Goal: Use online tool/utility: Utilize a website feature to perform a specific function

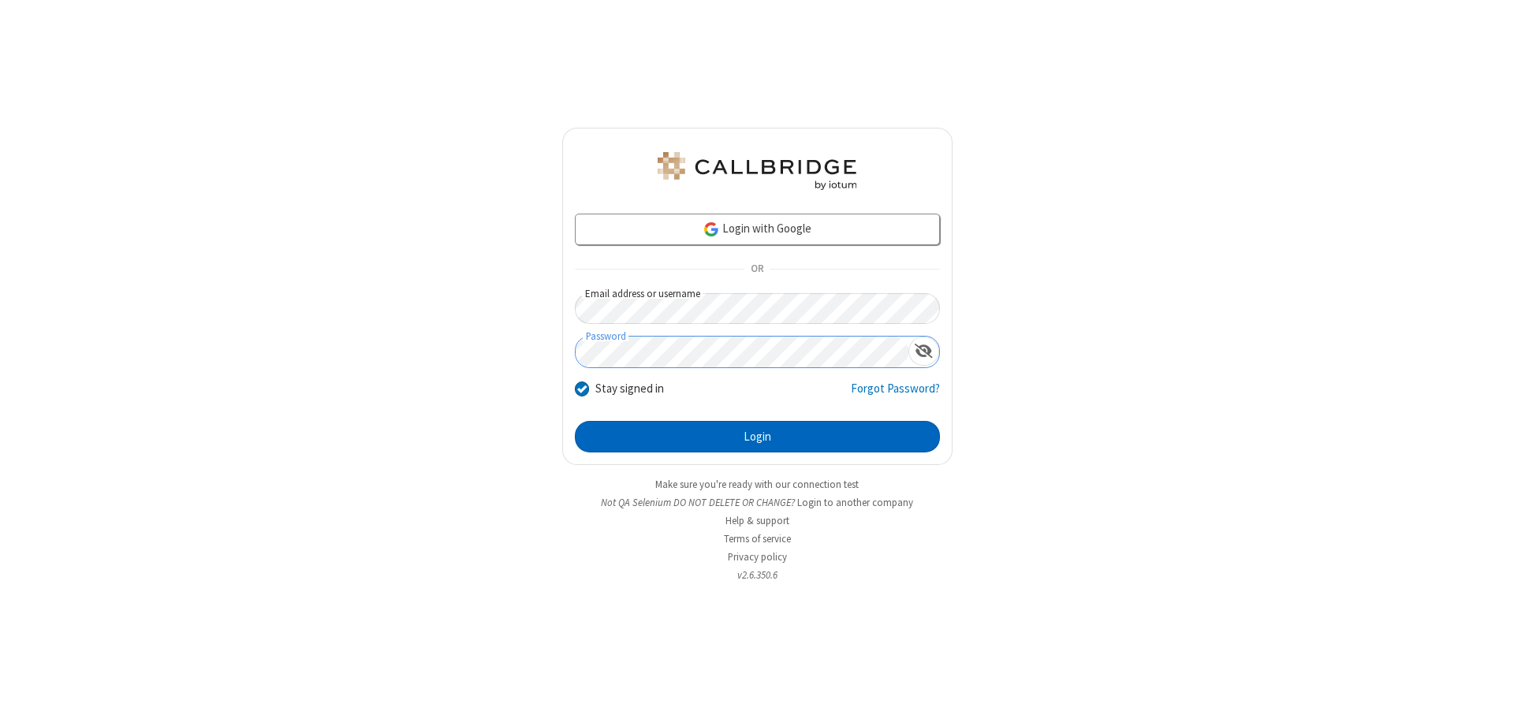
click at [757, 437] on button "Login" at bounding box center [757, 437] width 365 height 32
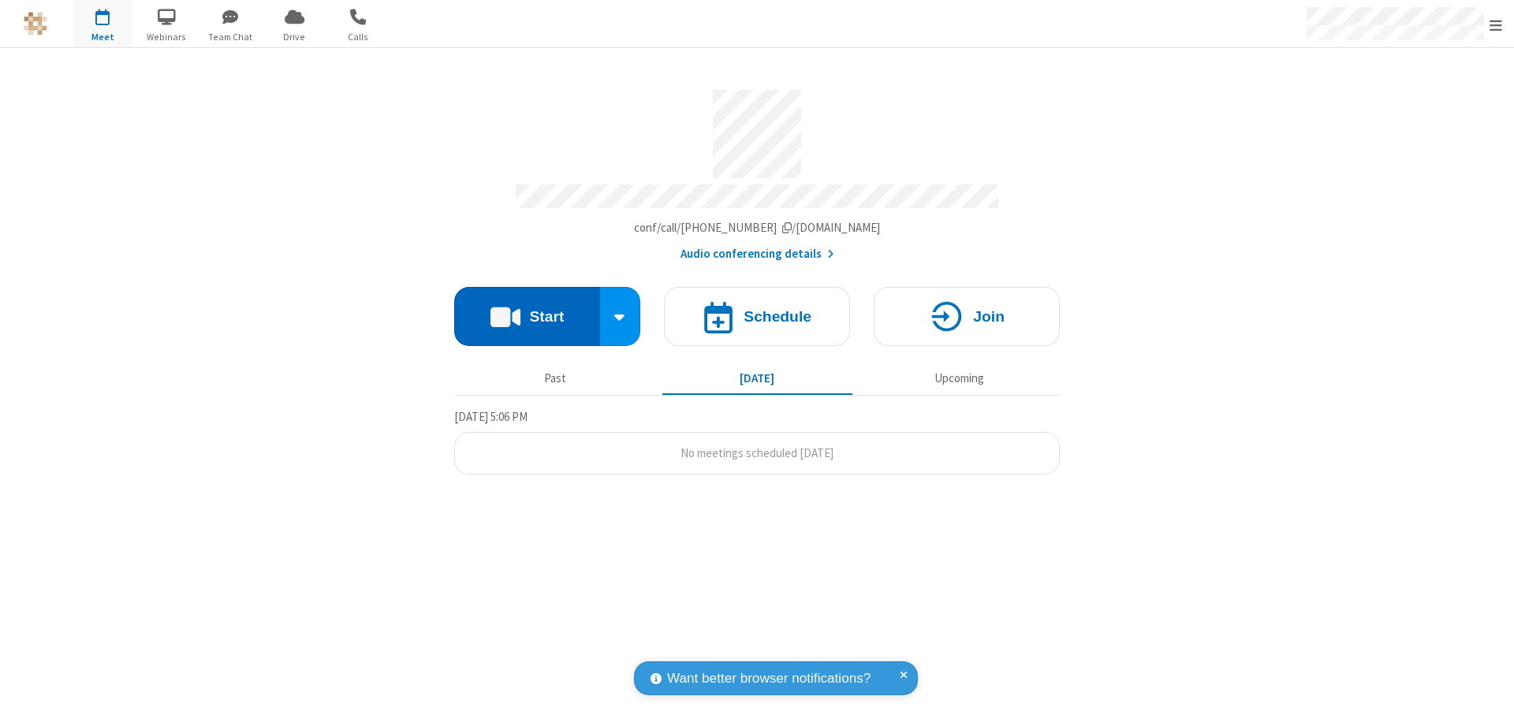
click at [527, 309] on button "Start" at bounding box center [527, 316] width 146 height 59
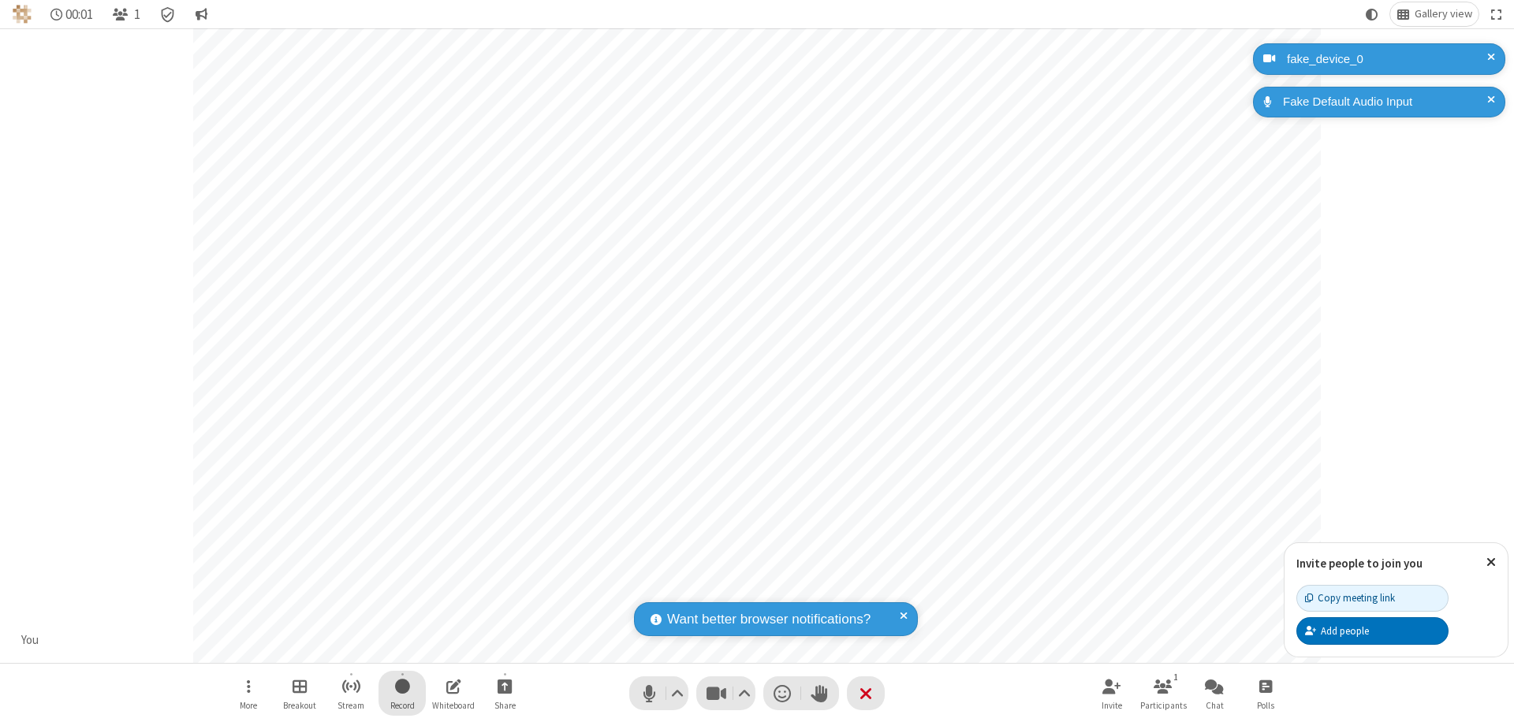
click at [402, 693] on span "Start recording" at bounding box center [402, 686] width 15 height 20
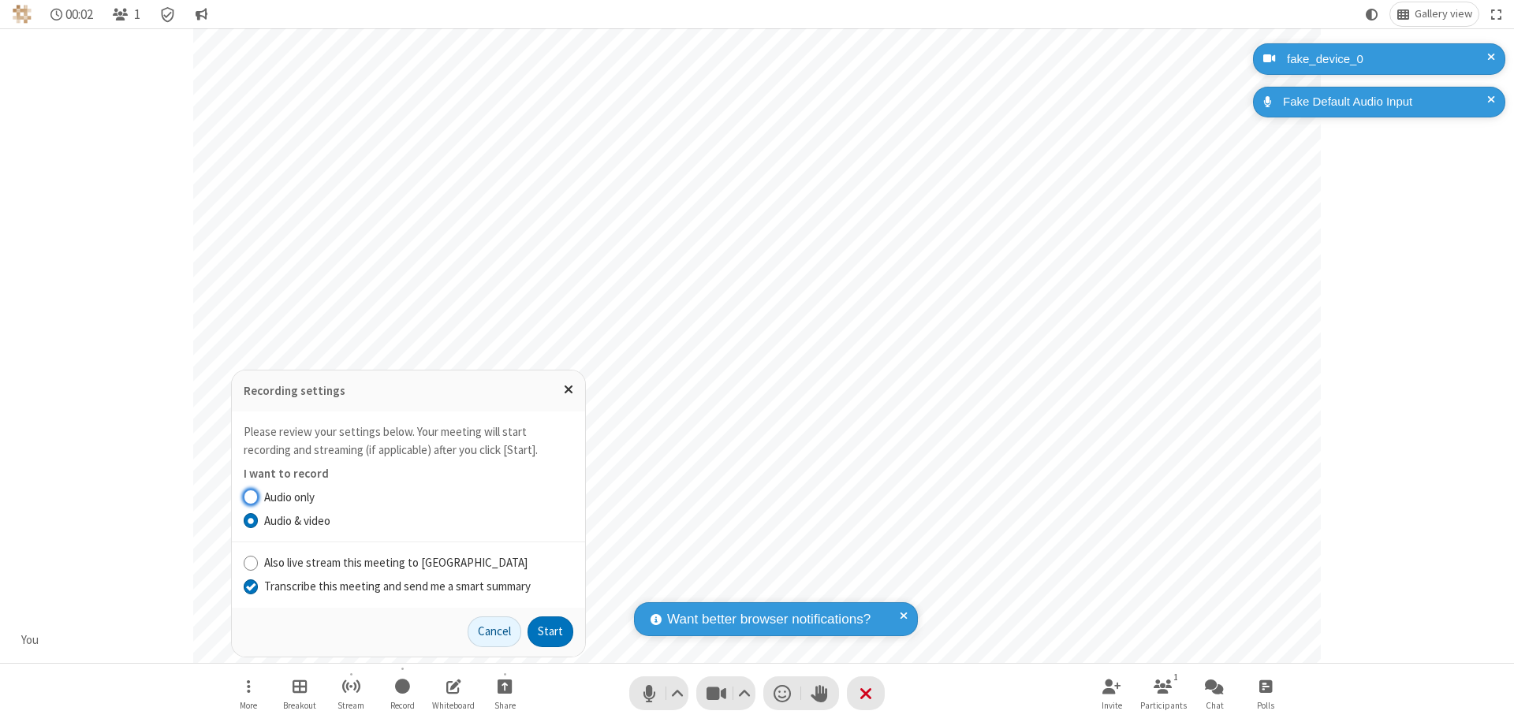
click at [250, 586] on input "Transcribe this meeting and send me a smart summary" at bounding box center [251, 586] width 15 height 17
click at [550, 631] on button "Start" at bounding box center [550, 632] width 46 height 32
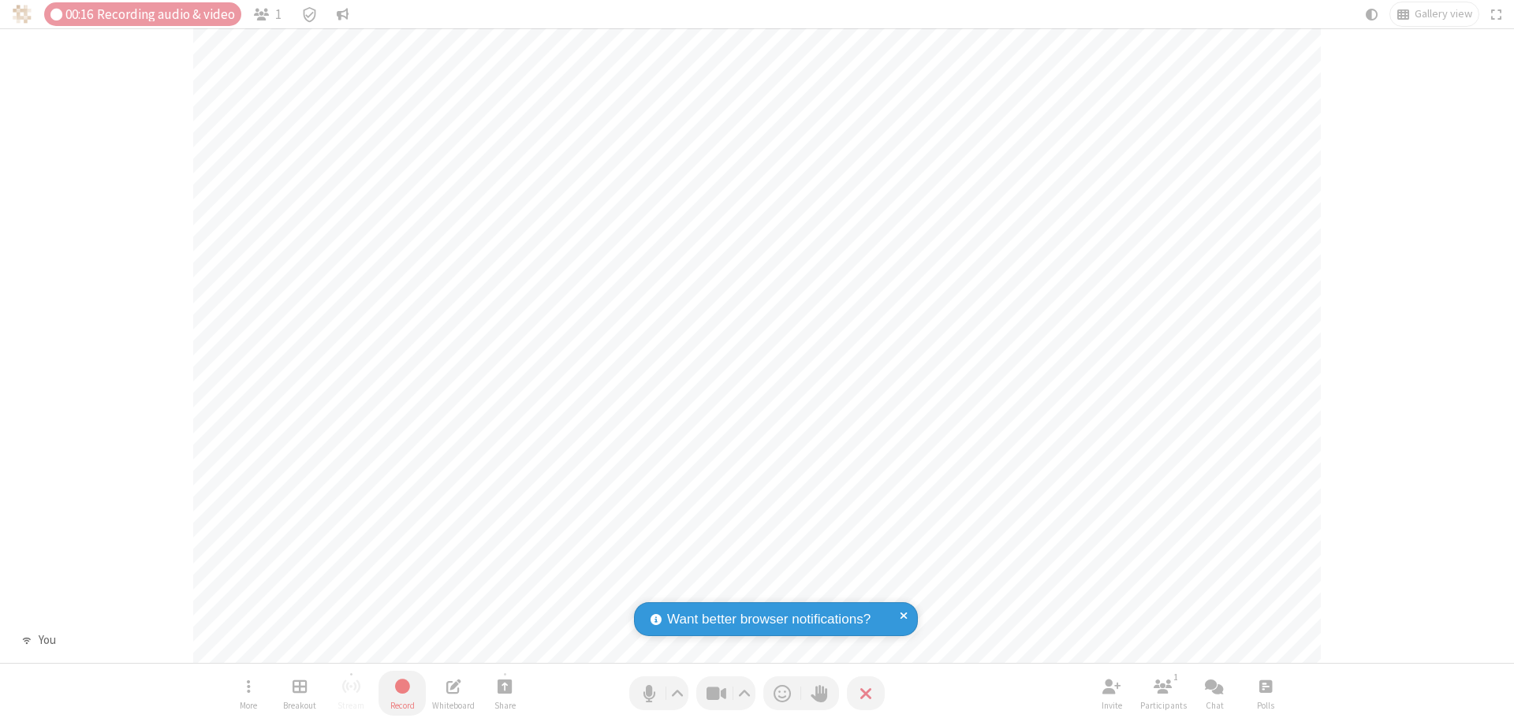
click at [402, 693] on span "Stop recording" at bounding box center [402, 686] width 18 height 20
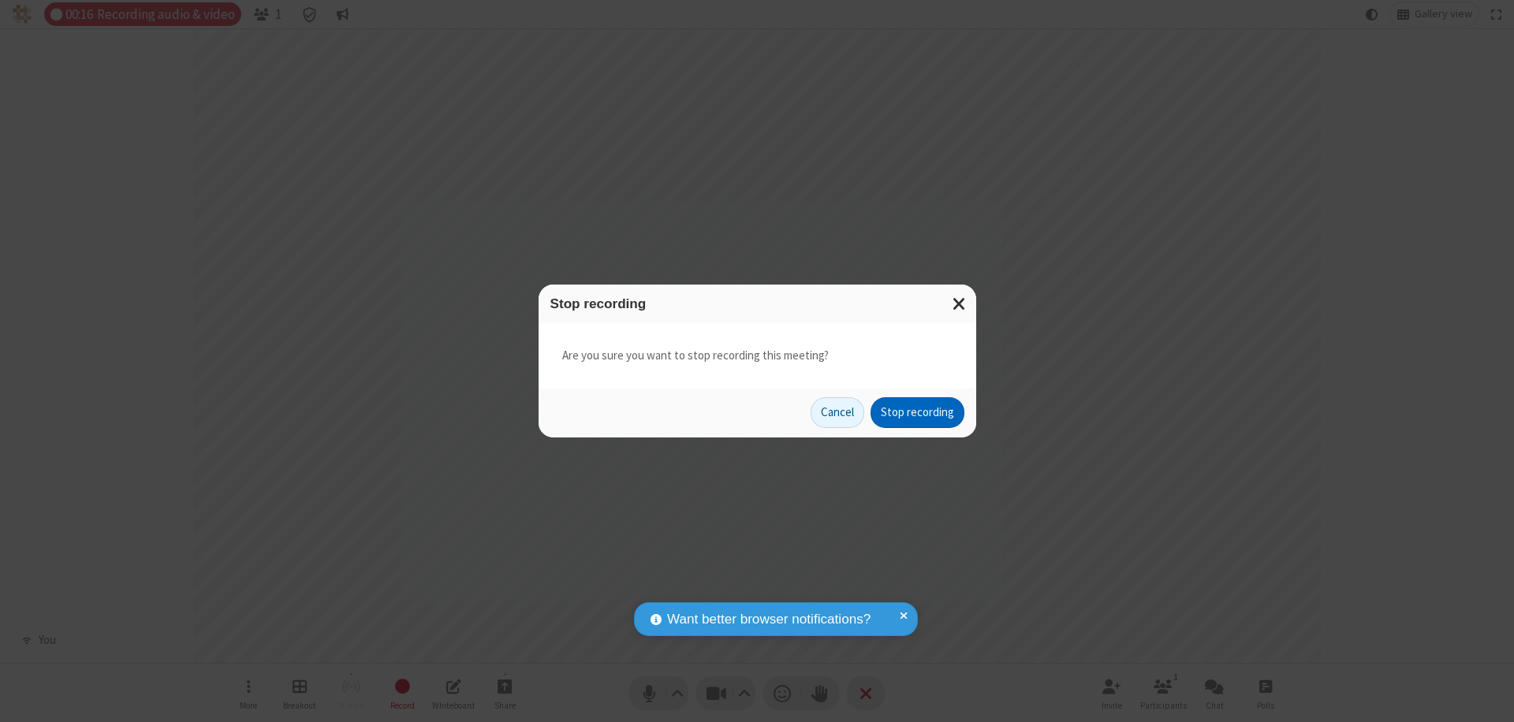
click at [917, 412] on button "Stop recording" at bounding box center [917, 413] width 94 height 32
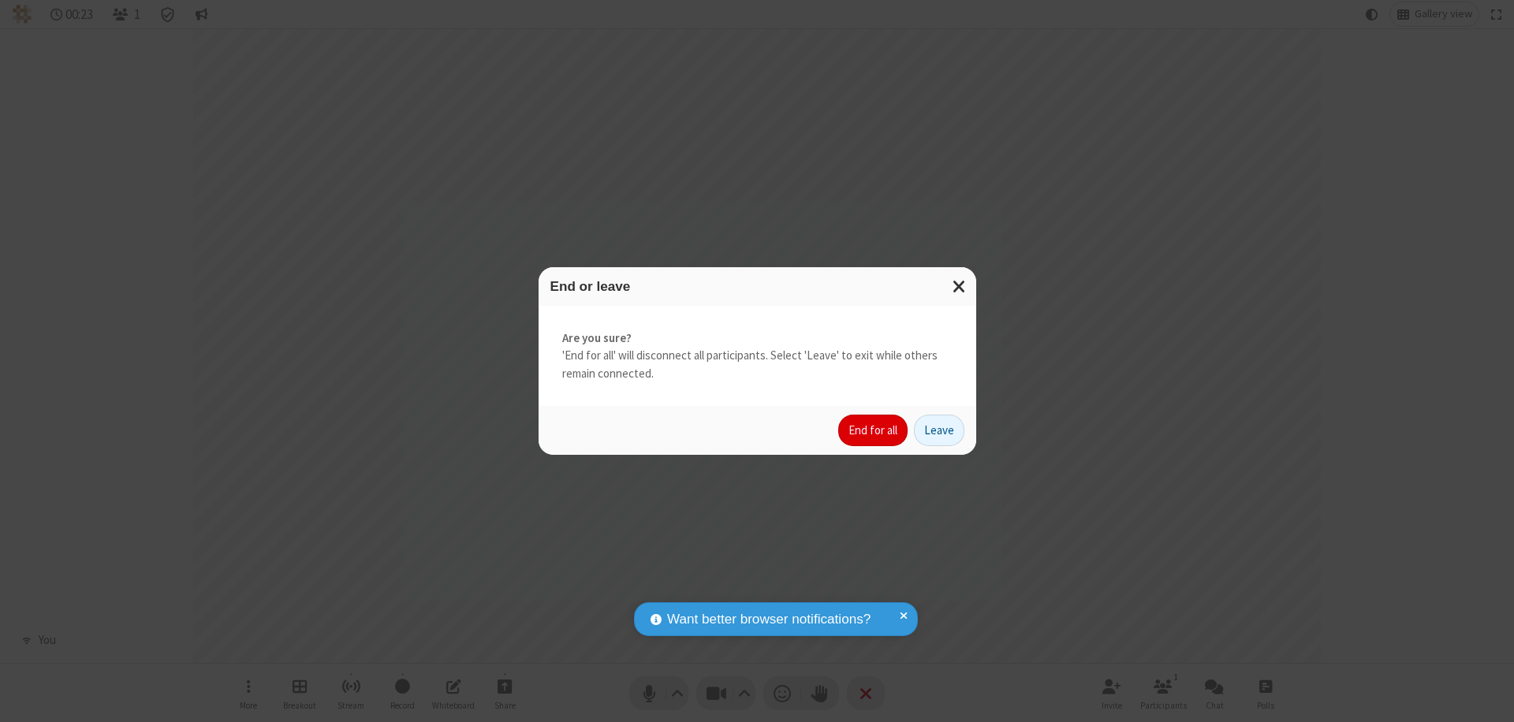
click at [873, 430] on button "End for all" at bounding box center [872, 431] width 69 height 32
